Goal: Complete application form

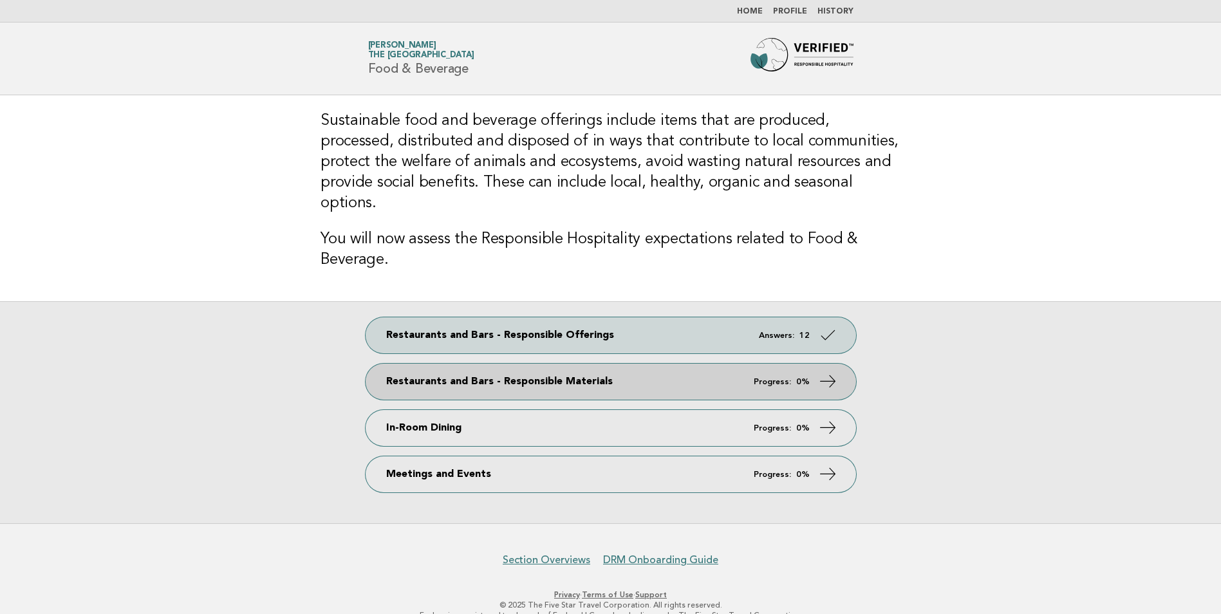
click at [805, 364] on link "Restaurants and Bars - Responsible Materials Progress: 0%" at bounding box center [611, 382] width 491 height 36
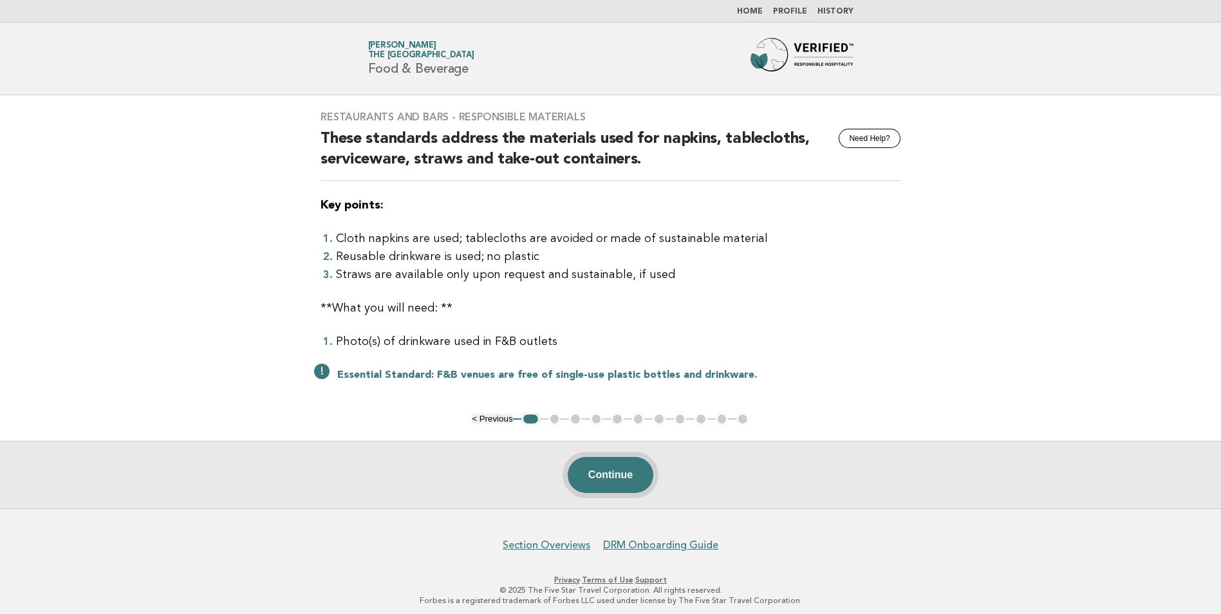
click at [608, 469] on button "Continue" at bounding box center [611, 475] width 86 height 36
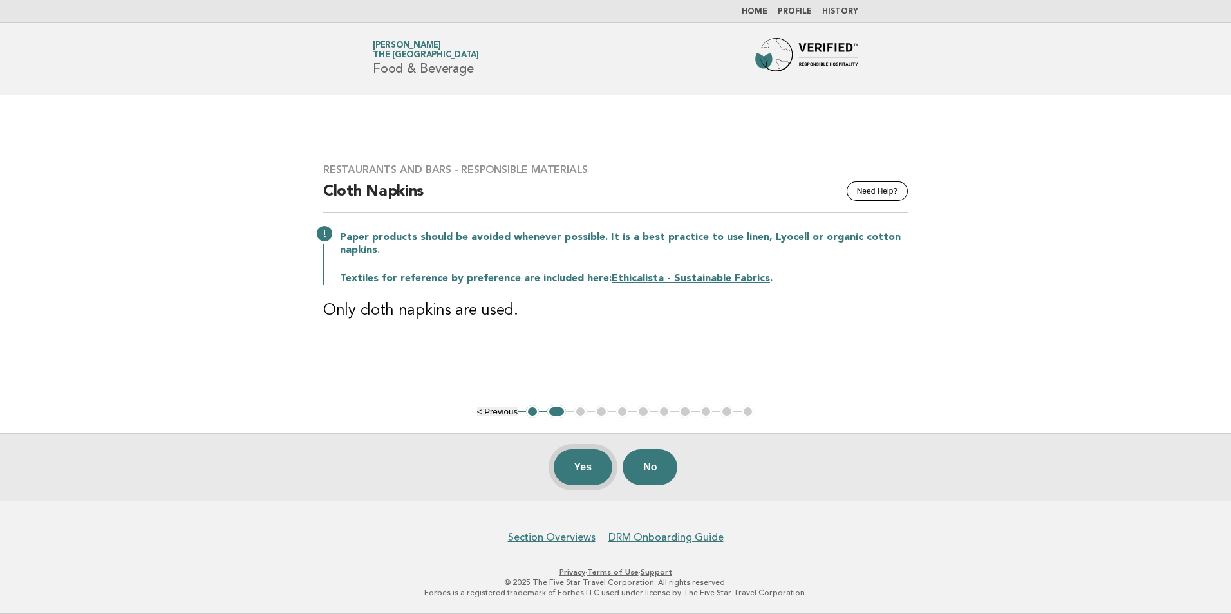
click at [570, 463] on button "Yes" at bounding box center [583, 467] width 59 height 36
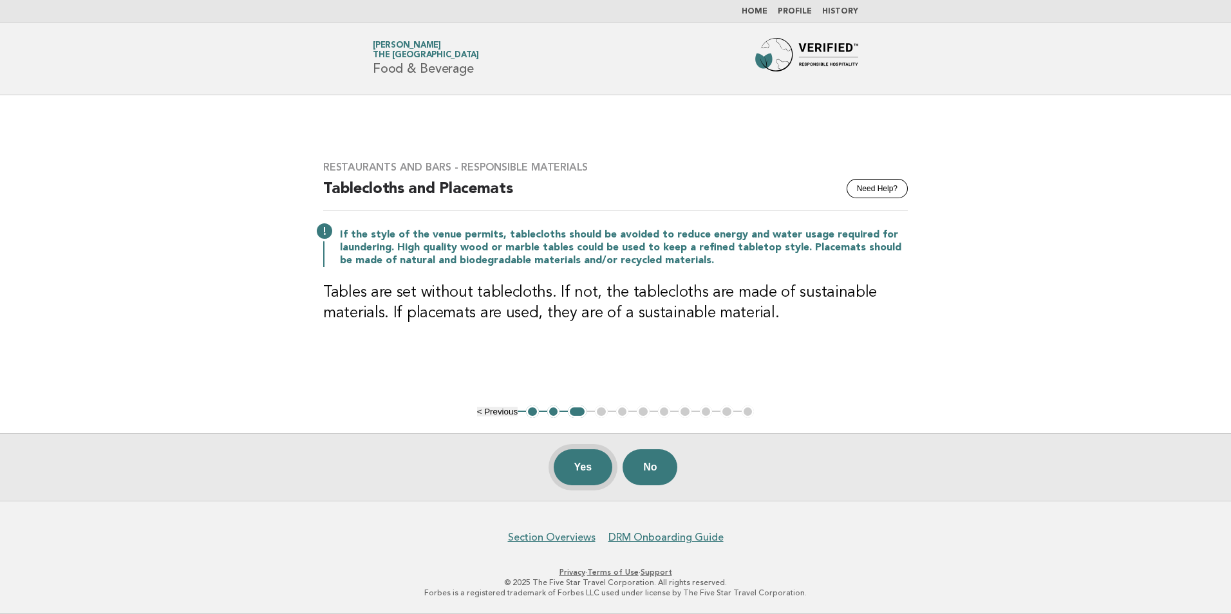
click at [588, 454] on button "Yes" at bounding box center [583, 467] width 59 height 36
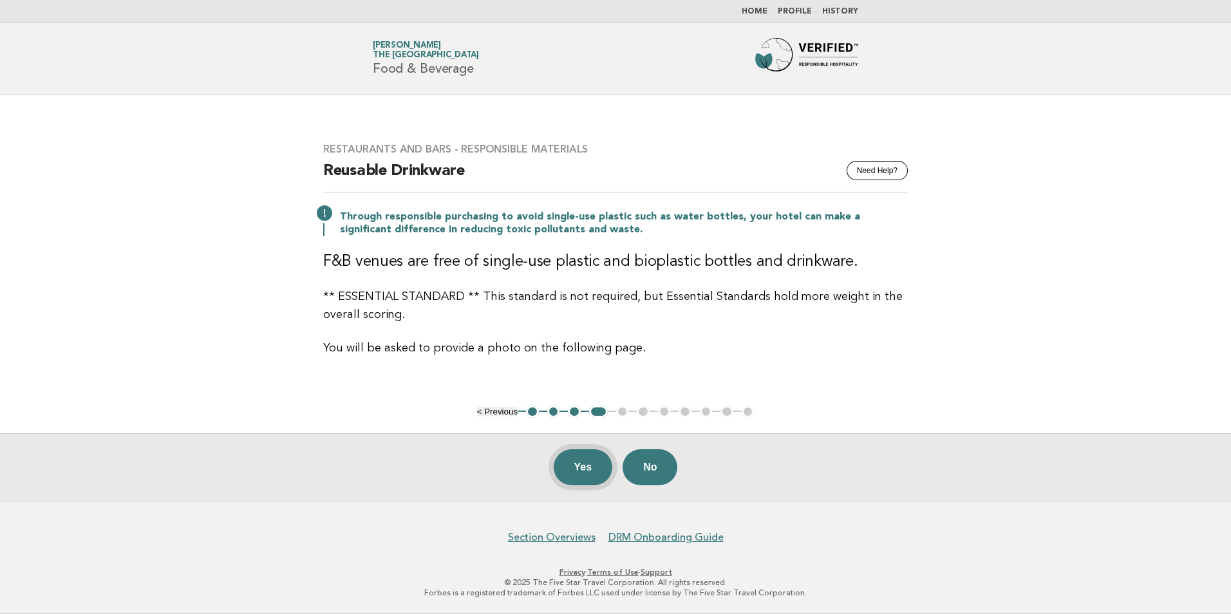
click at [566, 463] on button "Yes" at bounding box center [583, 467] width 59 height 36
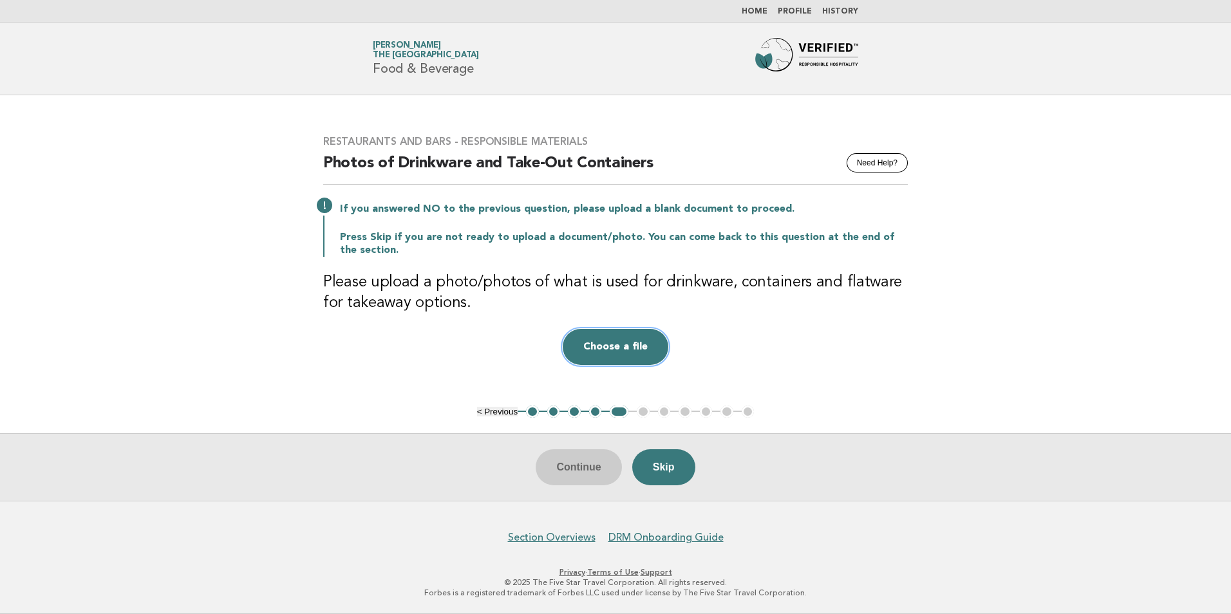
click at [598, 343] on button "Choose a file" at bounding box center [616, 347] width 106 height 36
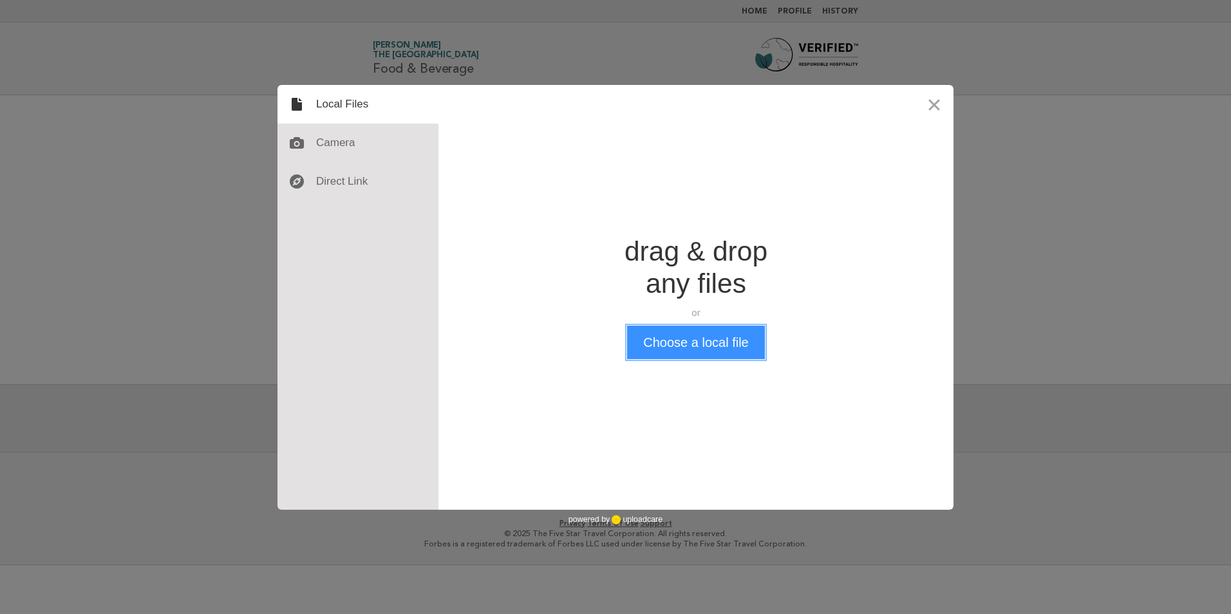
click at [670, 348] on button "Choose a local file" at bounding box center [695, 342] width 137 height 33
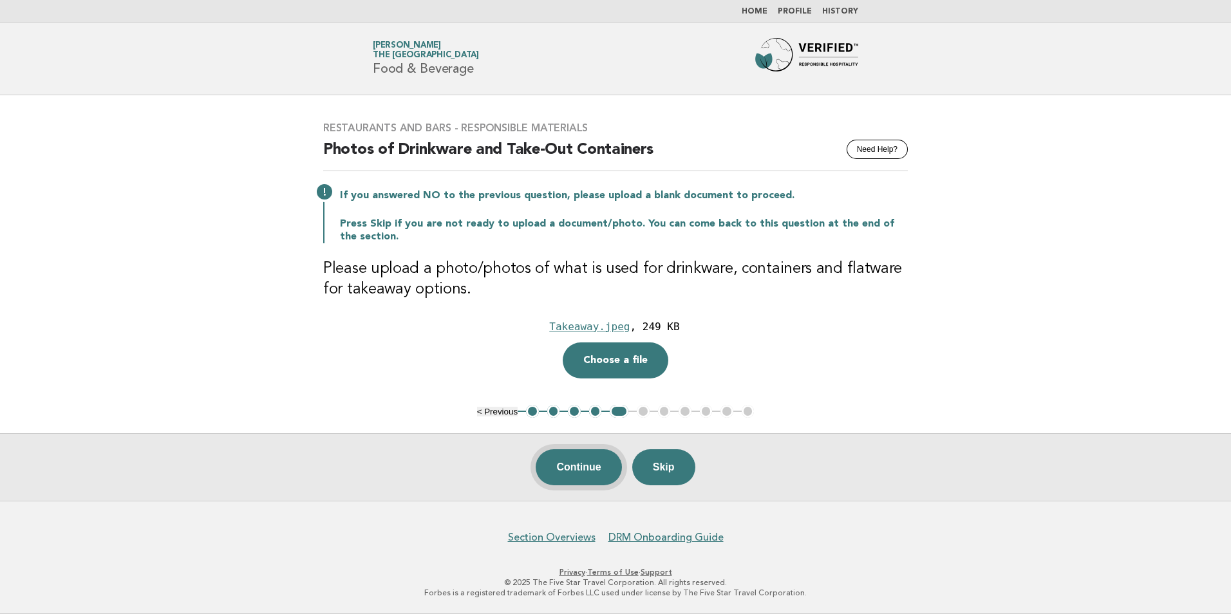
click at [572, 471] on button "Continue" at bounding box center [579, 467] width 86 height 36
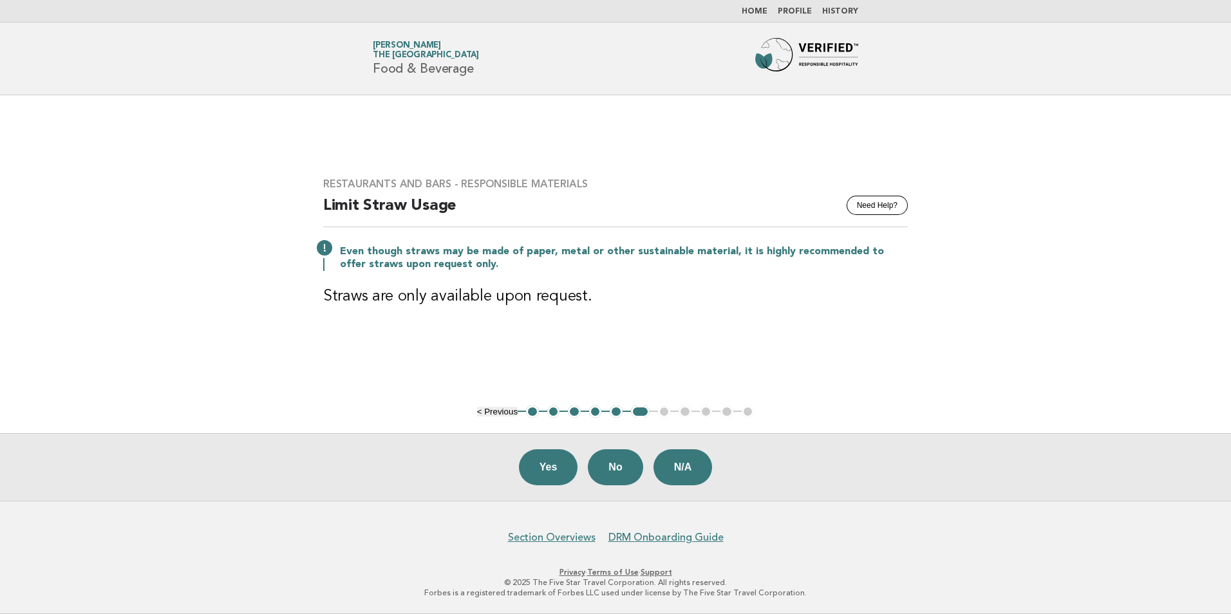
click at [530, 464] on button "Yes" at bounding box center [548, 467] width 59 height 36
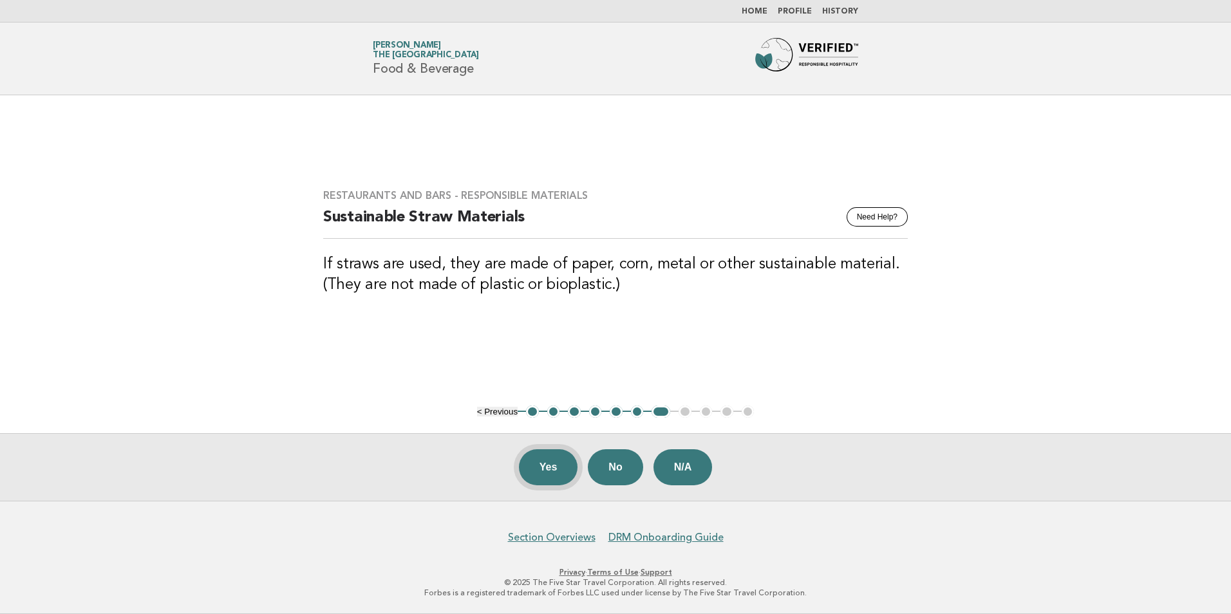
click at [526, 467] on button "Yes" at bounding box center [548, 467] width 59 height 36
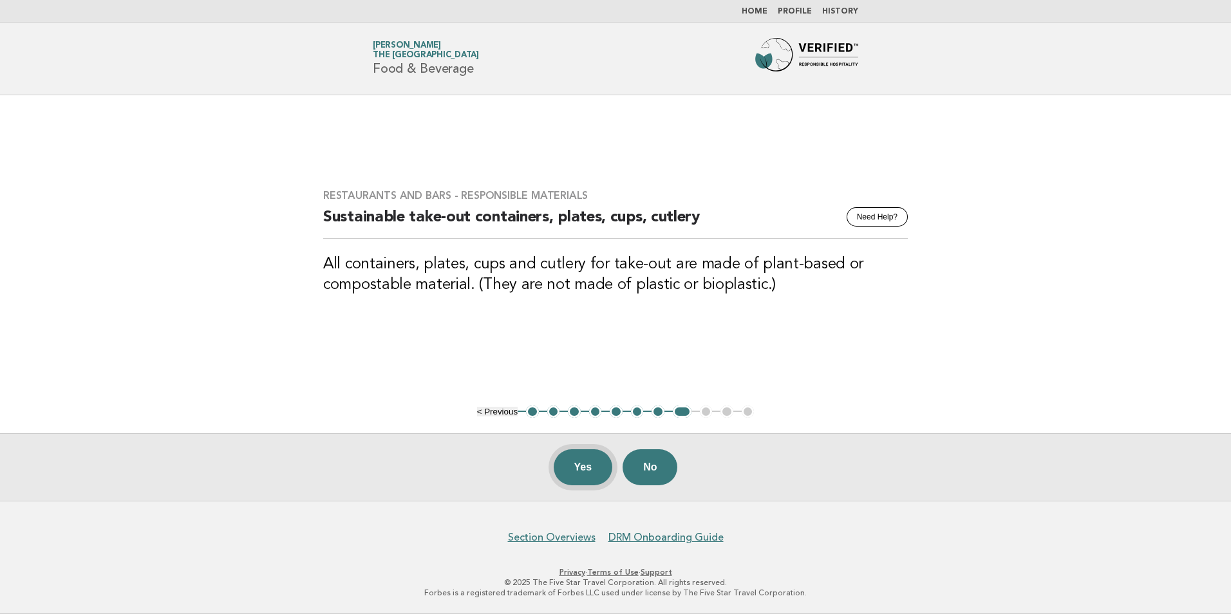
click at [568, 462] on button "Yes" at bounding box center [583, 467] width 59 height 36
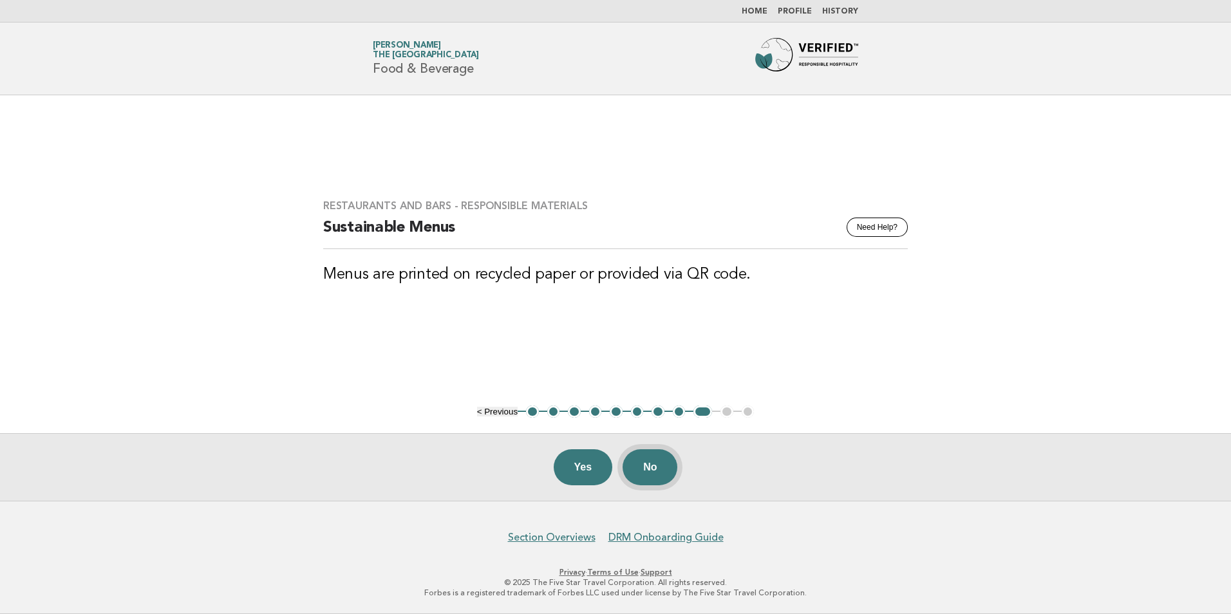
click at [647, 456] on button "No" at bounding box center [649, 467] width 55 height 36
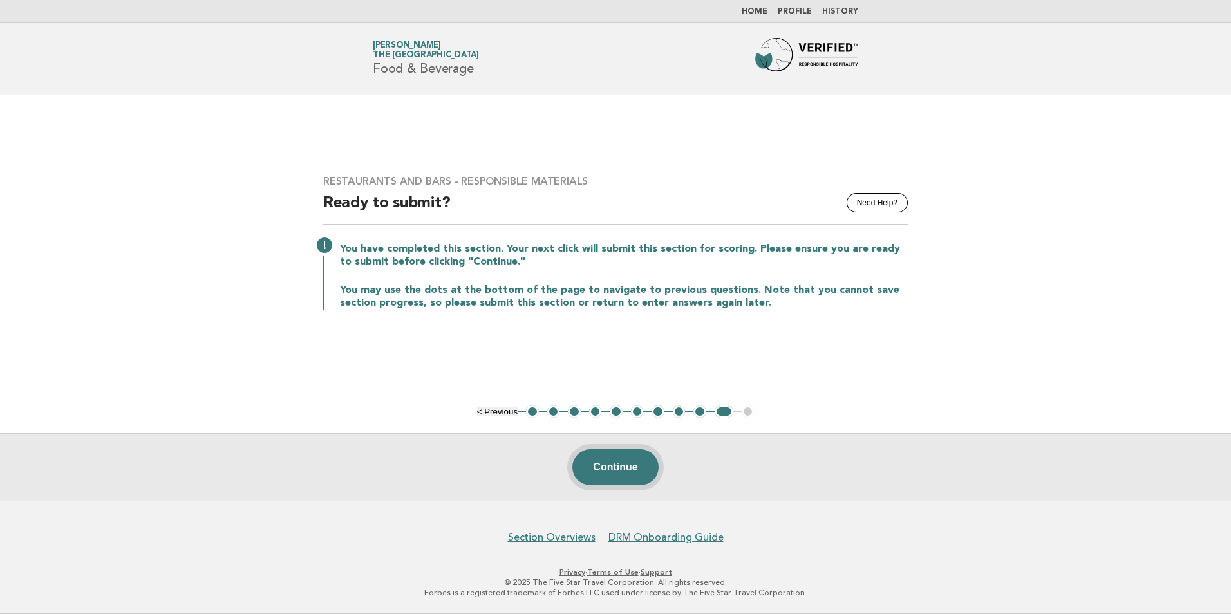
click at [606, 466] on button "Continue" at bounding box center [615, 467] width 86 height 36
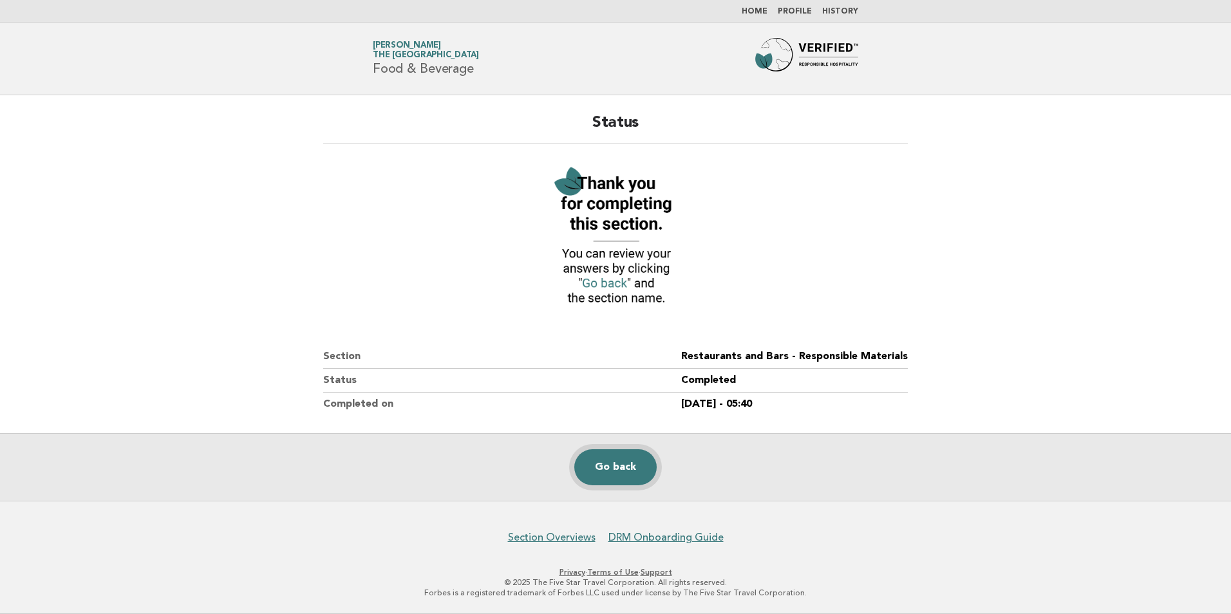
click at [612, 458] on link "Go back" at bounding box center [615, 467] width 82 height 36
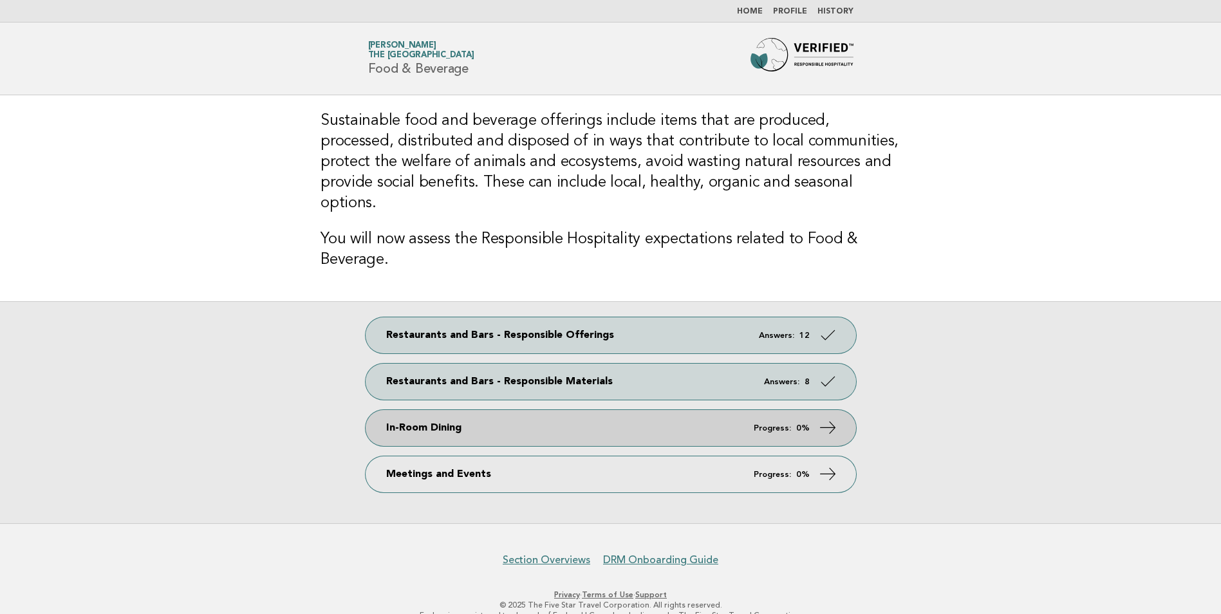
click at [565, 410] on link "In-Room Dining Progress: 0%" at bounding box center [611, 428] width 491 height 36
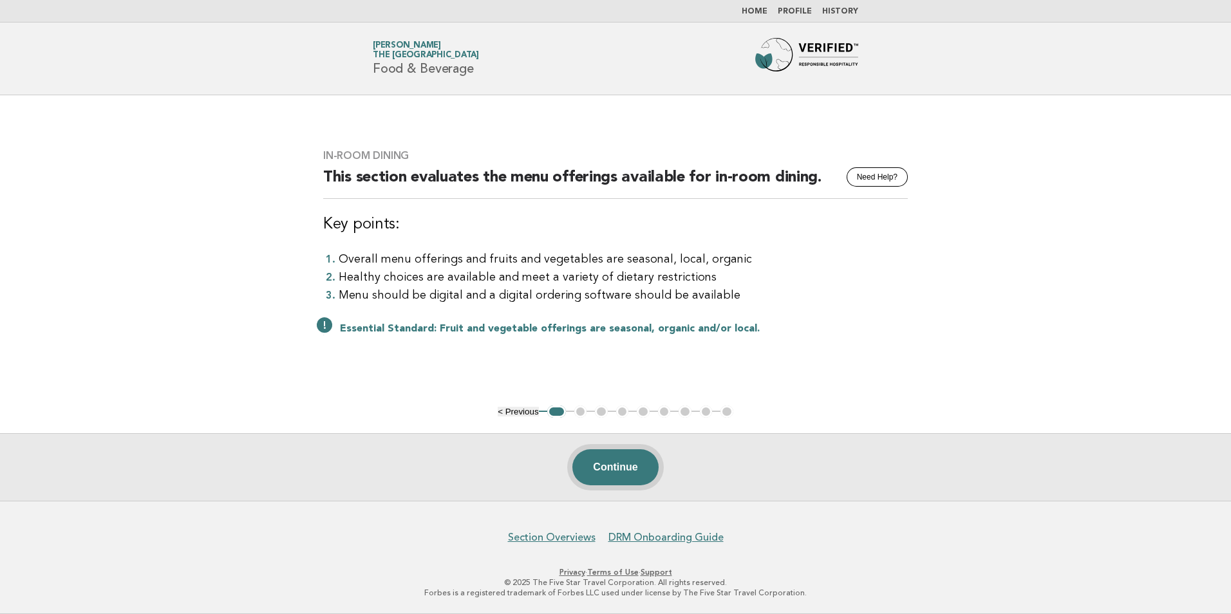
click at [614, 456] on button "Continue" at bounding box center [615, 467] width 86 height 36
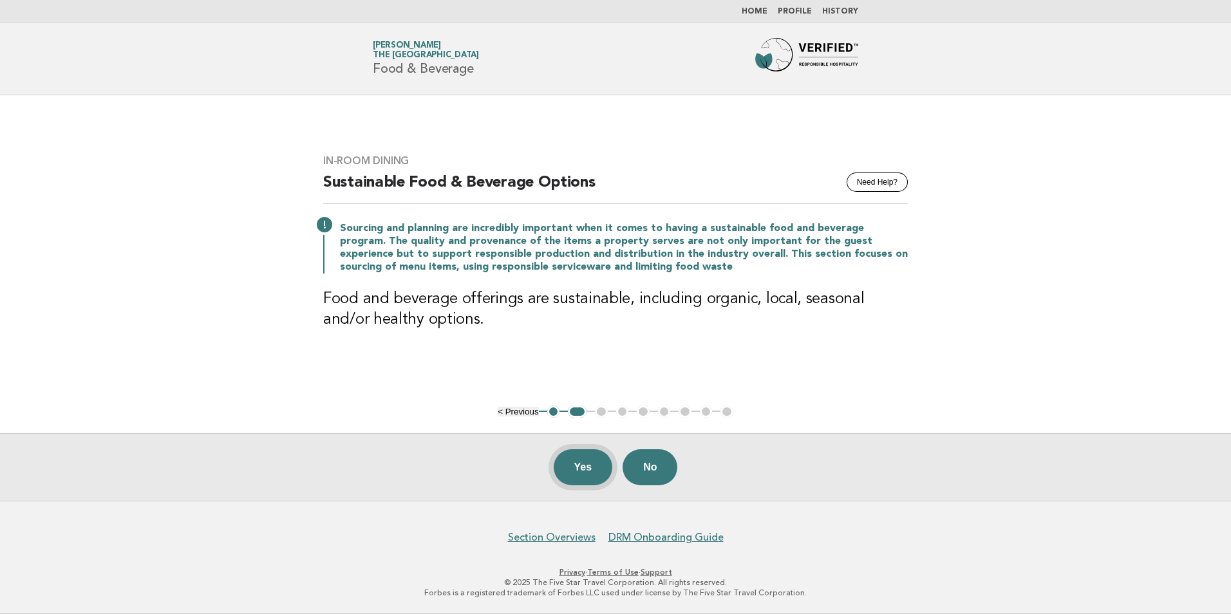
click at [564, 474] on button "Yes" at bounding box center [583, 467] width 59 height 36
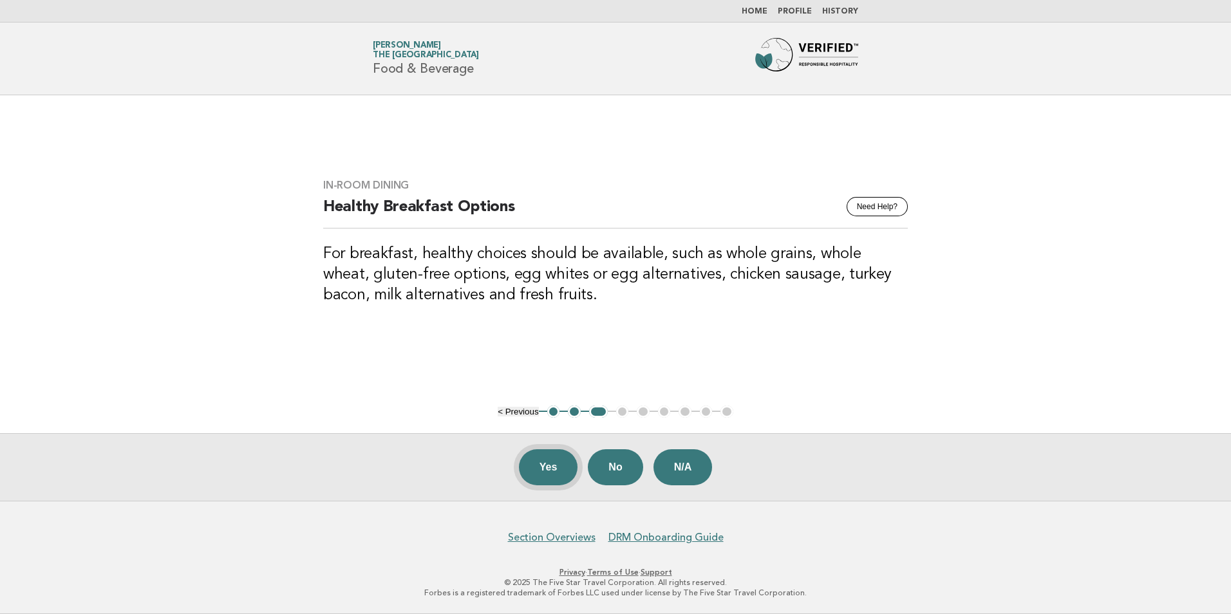
click at [547, 466] on button "Yes" at bounding box center [548, 467] width 59 height 36
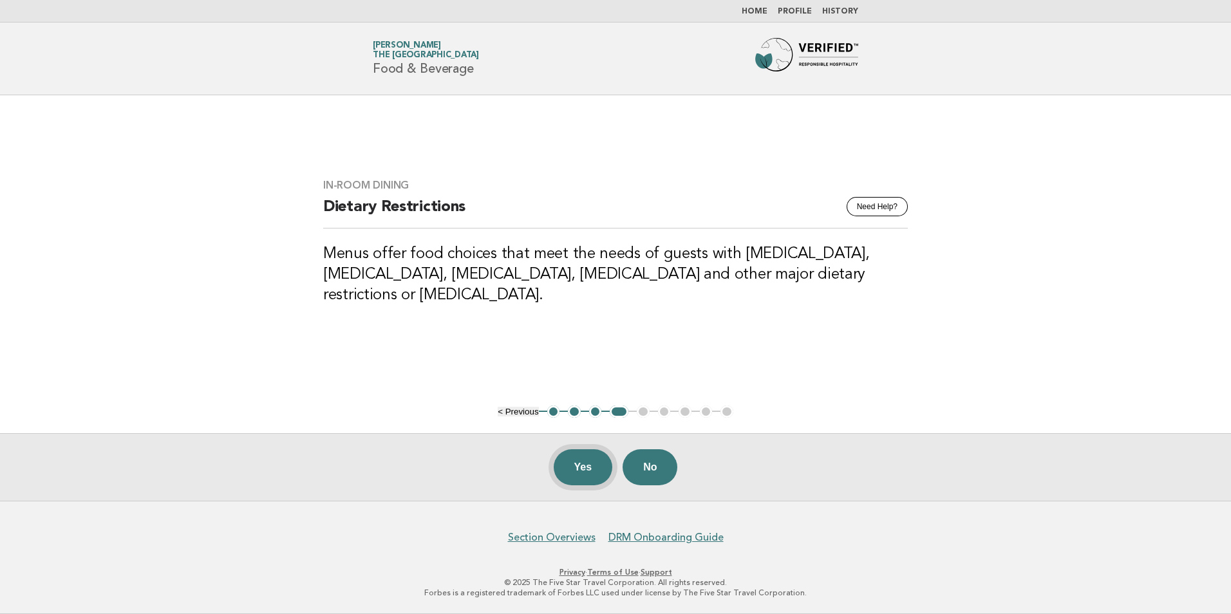
click at [572, 463] on button "Yes" at bounding box center [583, 467] width 59 height 36
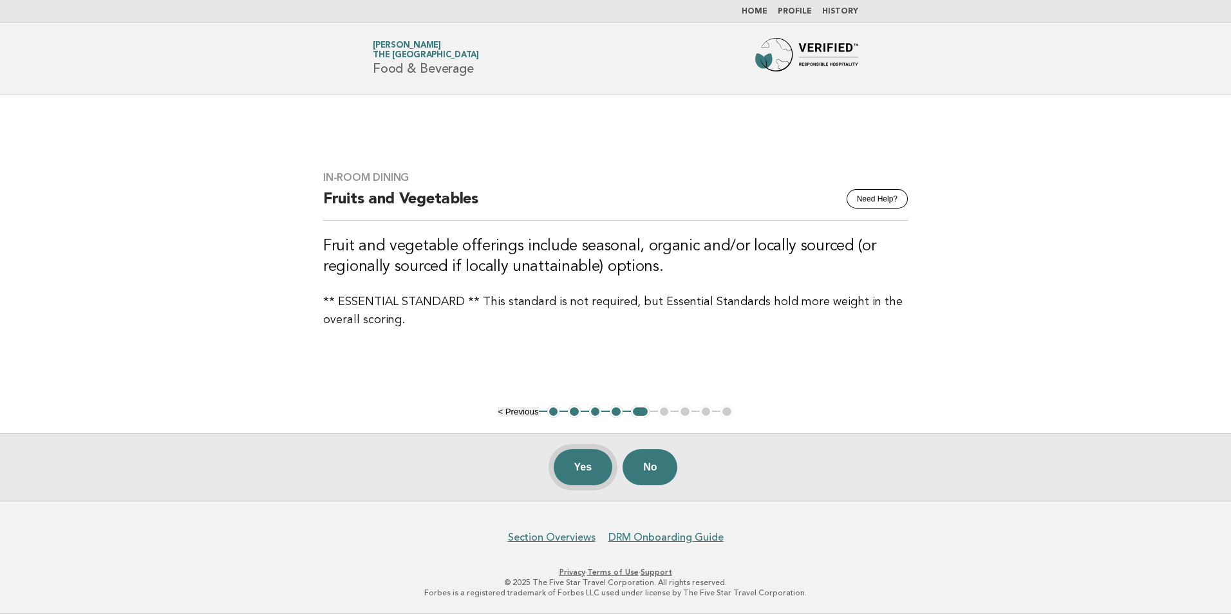
click at [571, 471] on button "Yes" at bounding box center [583, 467] width 59 height 36
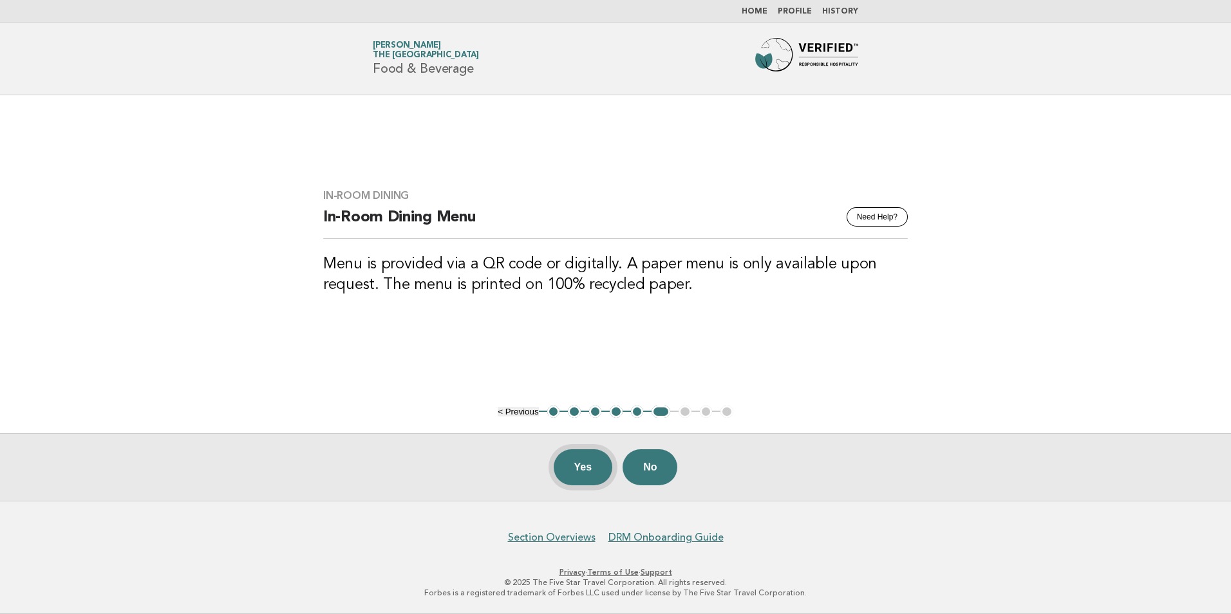
click at [588, 464] on button "Yes" at bounding box center [583, 467] width 59 height 36
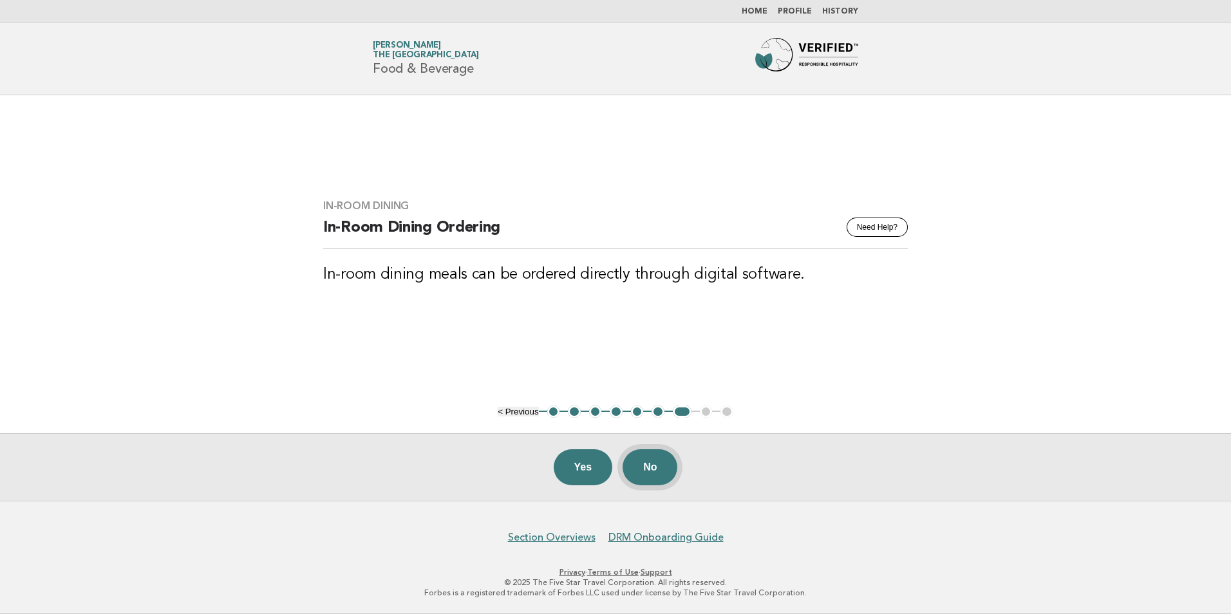
click at [656, 472] on button "No" at bounding box center [649, 467] width 55 height 36
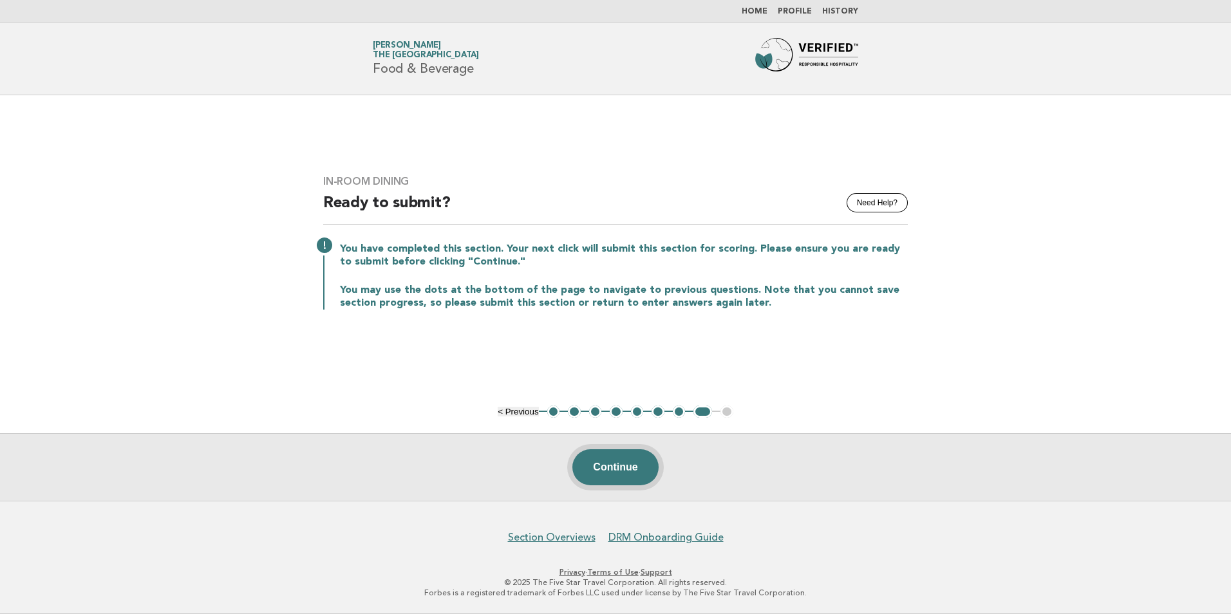
click at [620, 478] on button "Continue" at bounding box center [615, 467] width 86 height 36
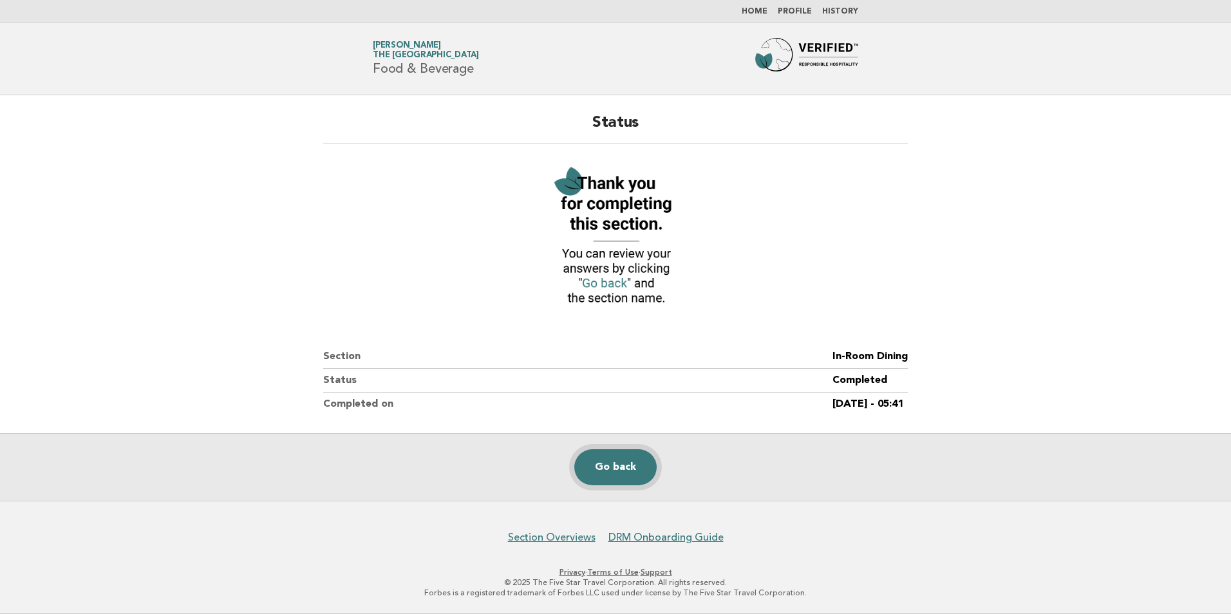
click at [624, 473] on link "Go back" at bounding box center [615, 467] width 82 height 36
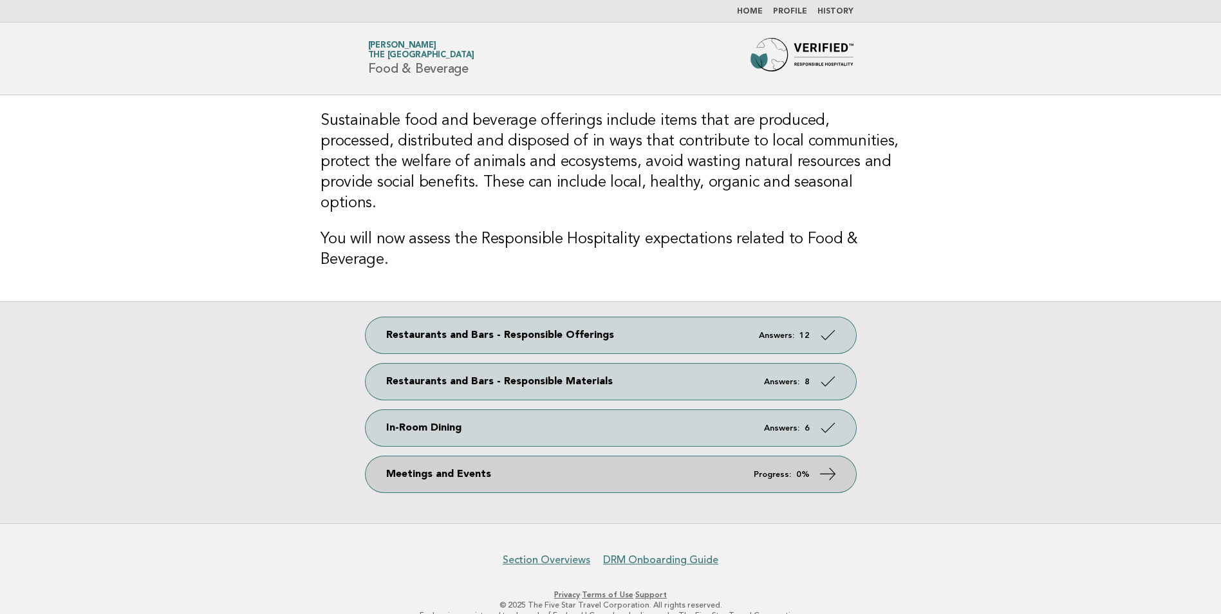
click at [489, 456] on link "Meetings and Events Progress: 0%" at bounding box center [611, 474] width 491 height 36
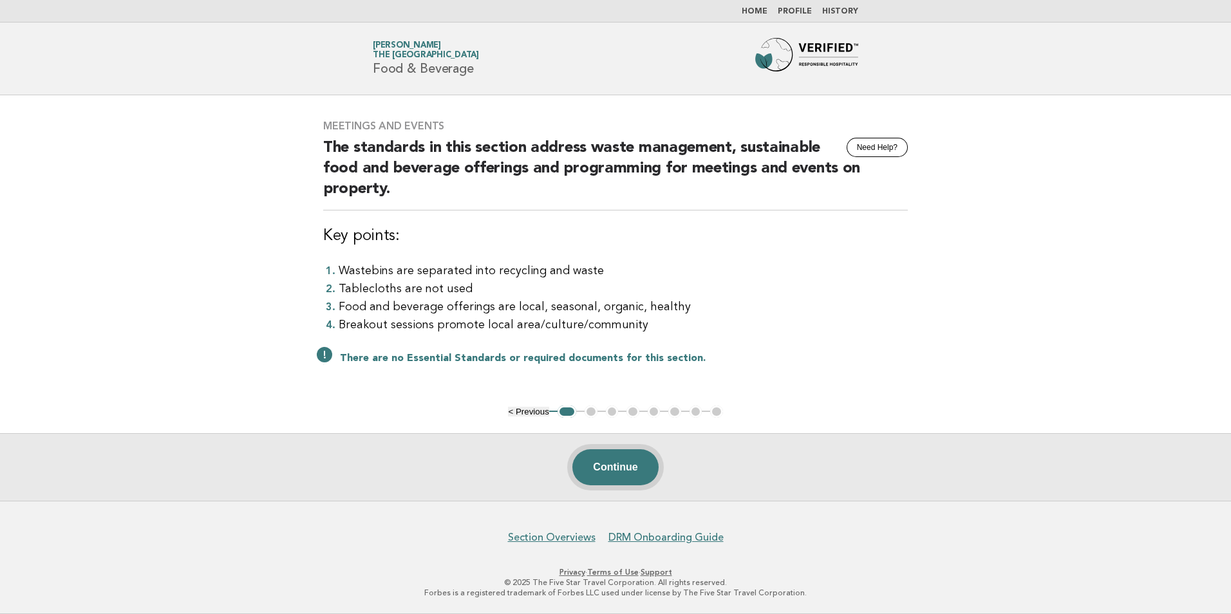
click at [608, 470] on button "Continue" at bounding box center [615, 467] width 86 height 36
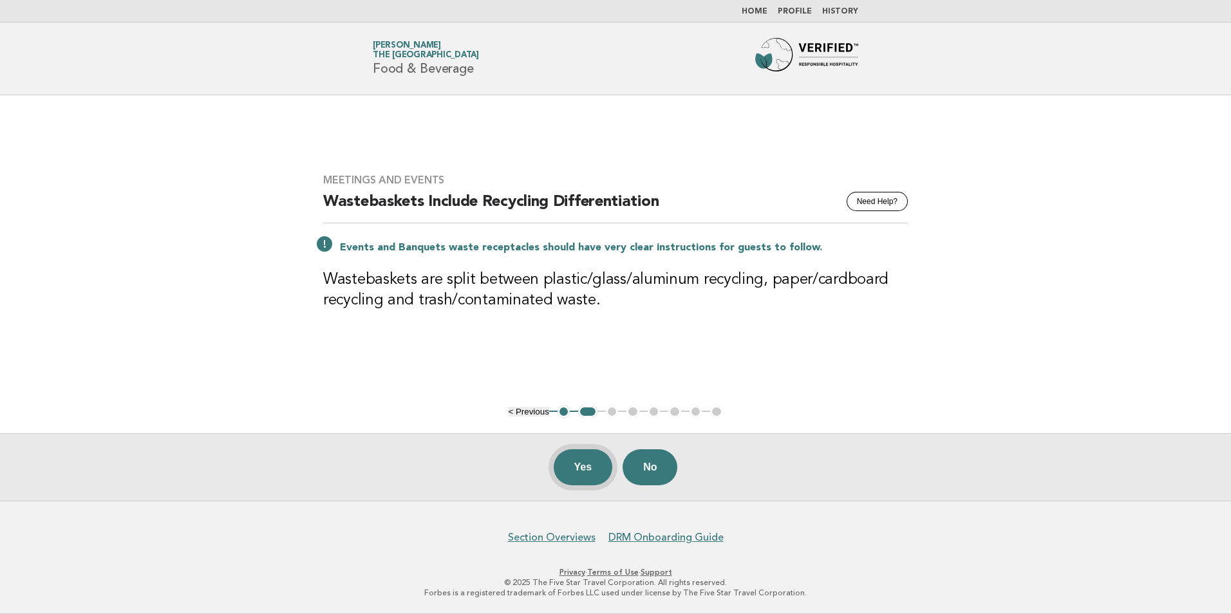
click at [568, 465] on button "Yes" at bounding box center [583, 467] width 59 height 36
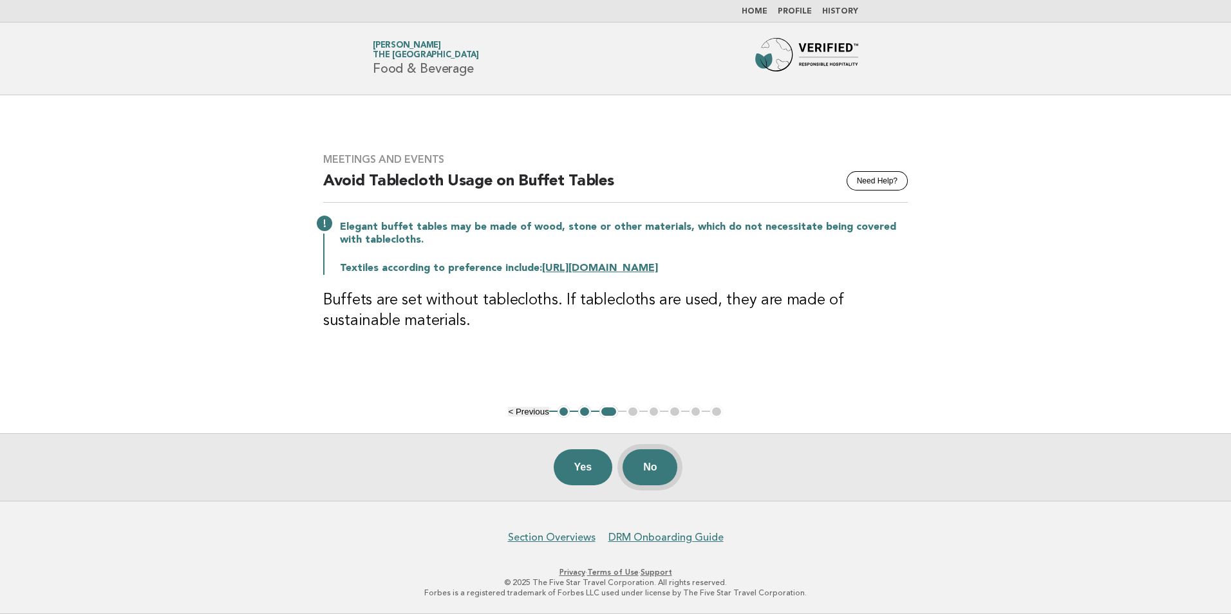
click at [657, 465] on button "No" at bounding box center [649, 467] width 55 height 36
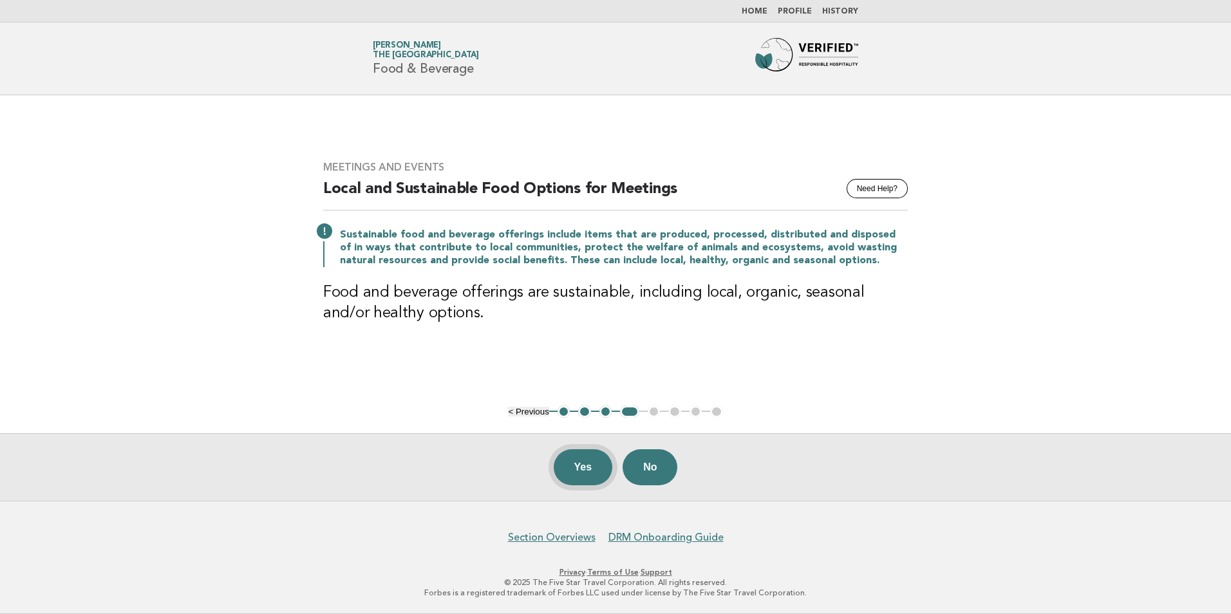
click at [570, 473] on button "Yes" at bounding box center [583, 467] width 59 height 36
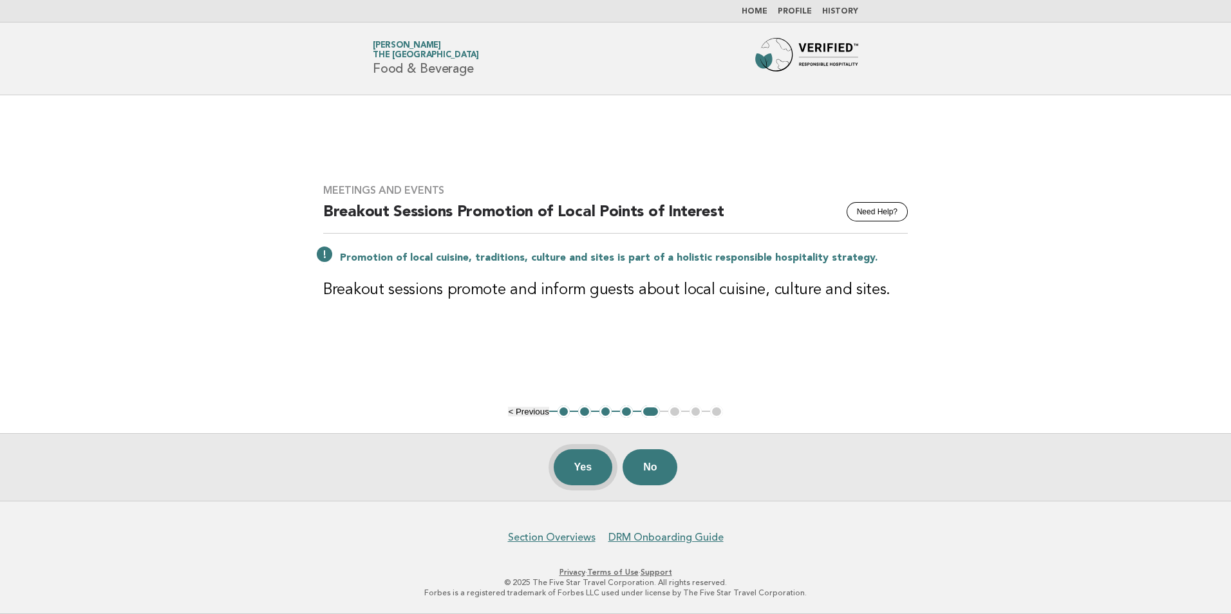
click at [577, 460] on button "Yes" at bounding box center [583, 467] width 59 height 36
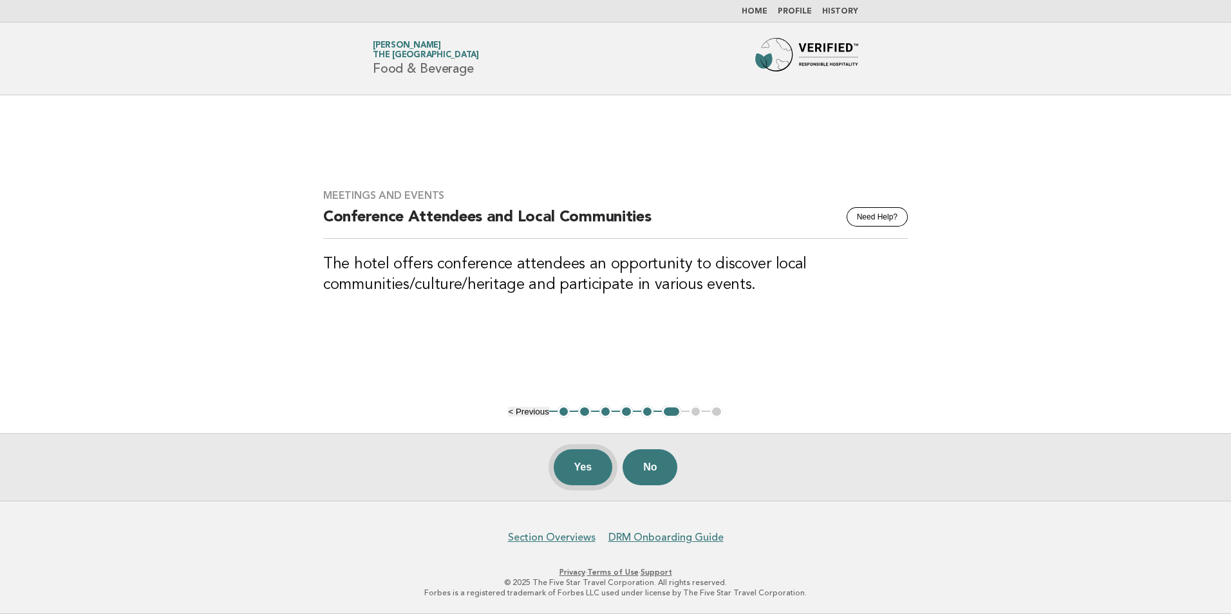
click at [563, 458] on button "Yes" at bounding box center [583, 467] width 59 height 36
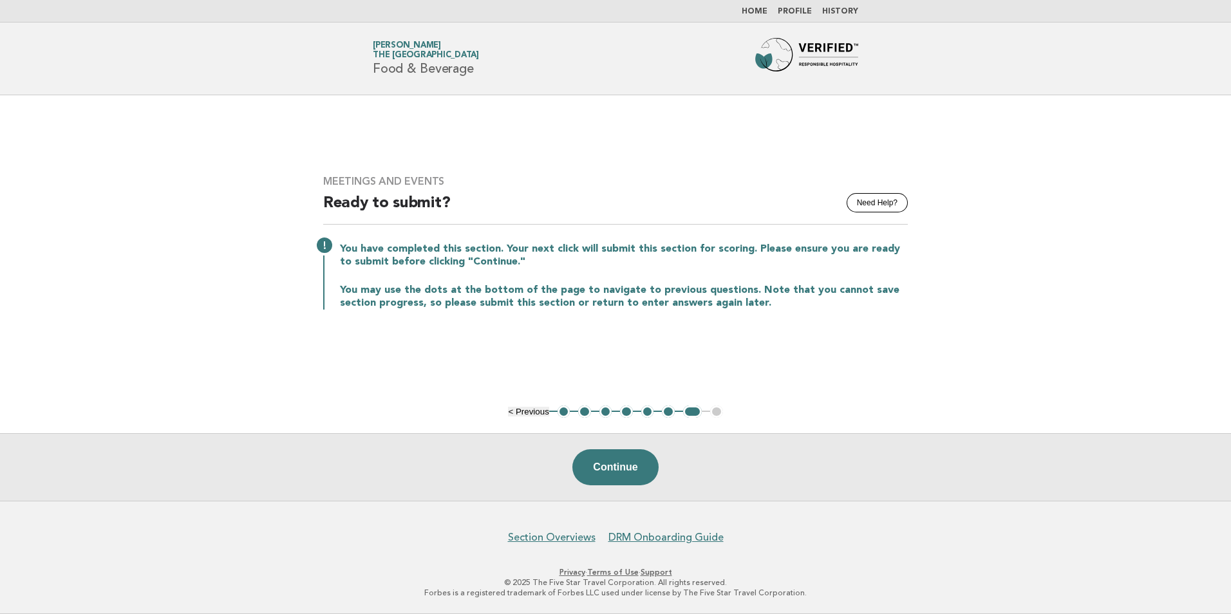
click at [648, 474] on button "Continue" at bounding box center [615, 467] width 86 height 36
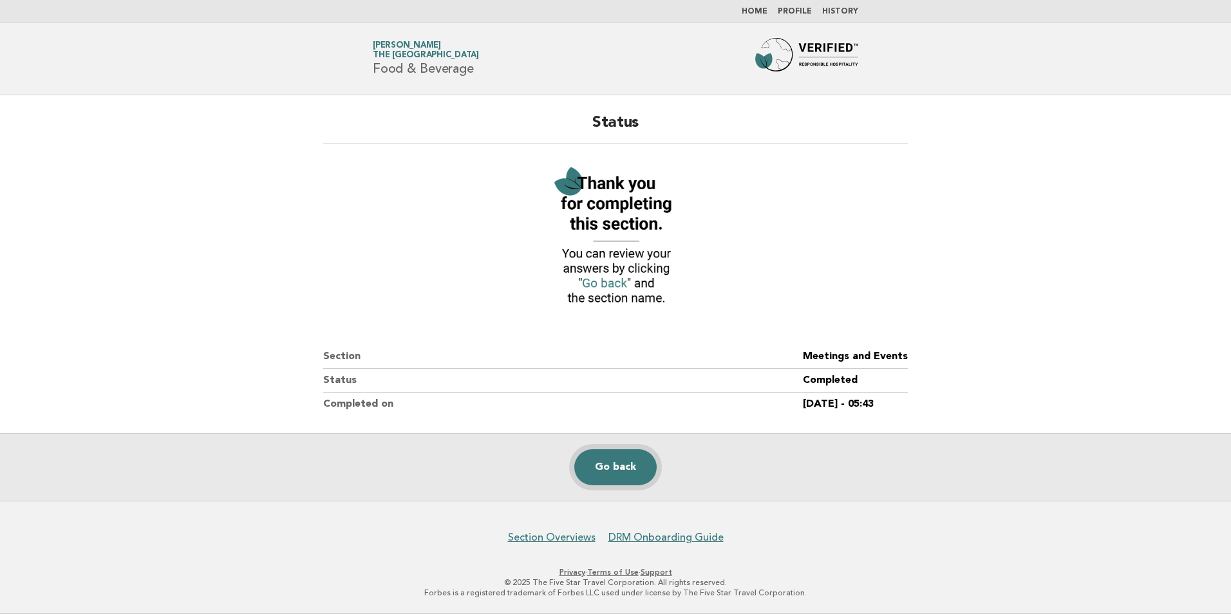
click at [601, 478] on link "Go back" at bounding box center [615, 467] width 82 height 36
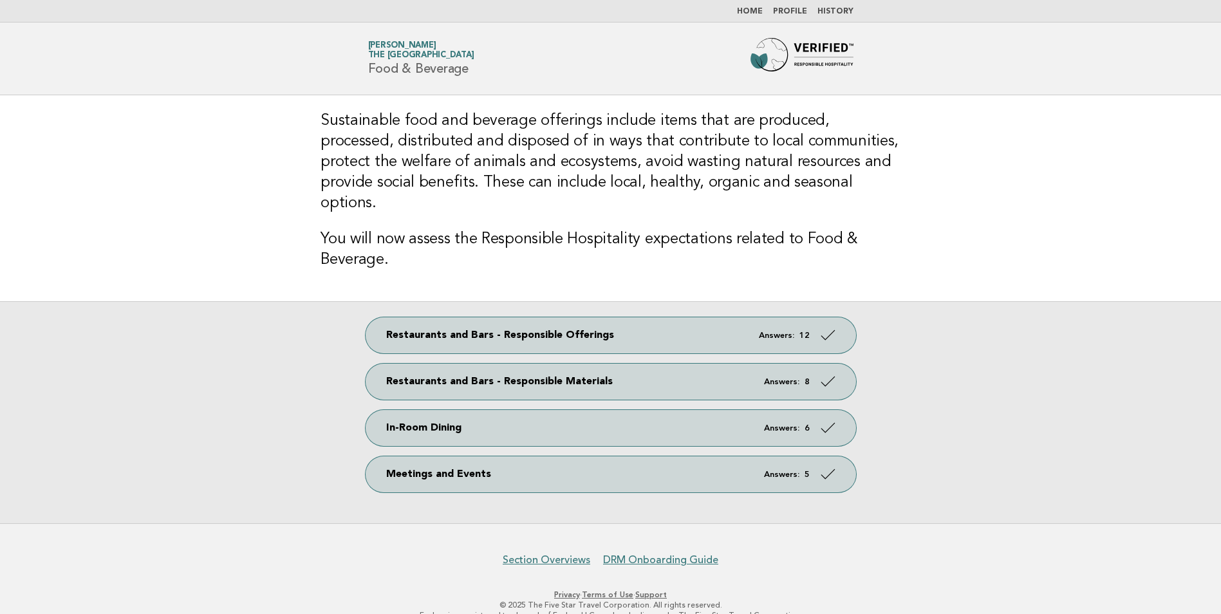
click at [760, 12] on link "Home" at bounding box center [750, 12] width 26 height 8
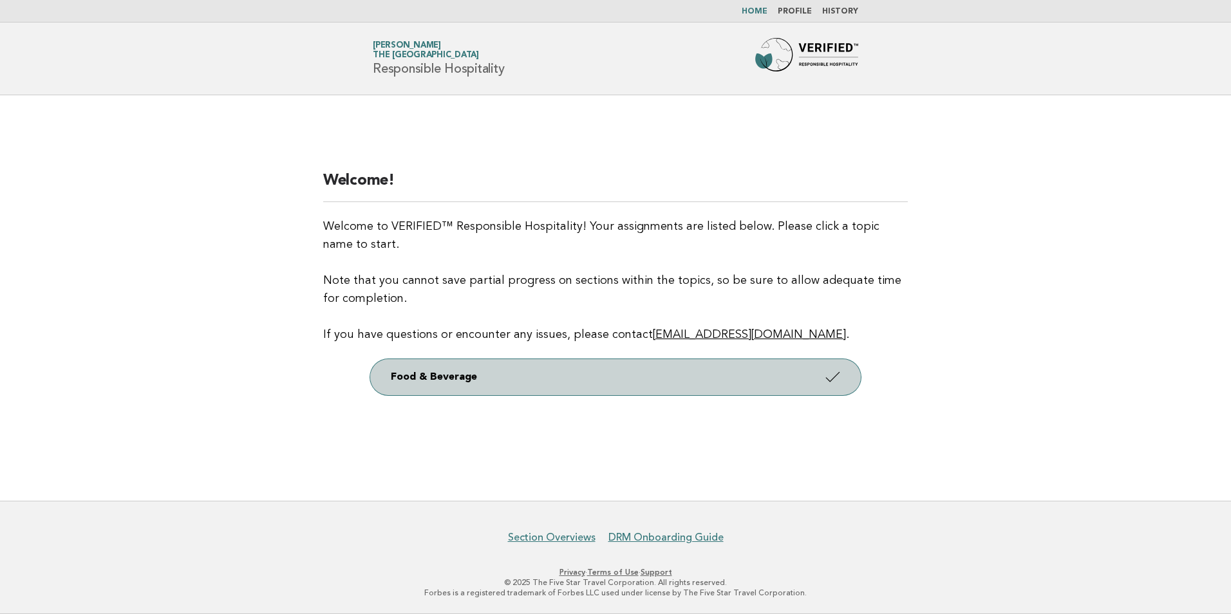
click at [438, 384] on link "Food & Beverage" at bounding box center [615, 377] width 491 height 36
